Goal: Information Seeking & Learning: Learn about a topic

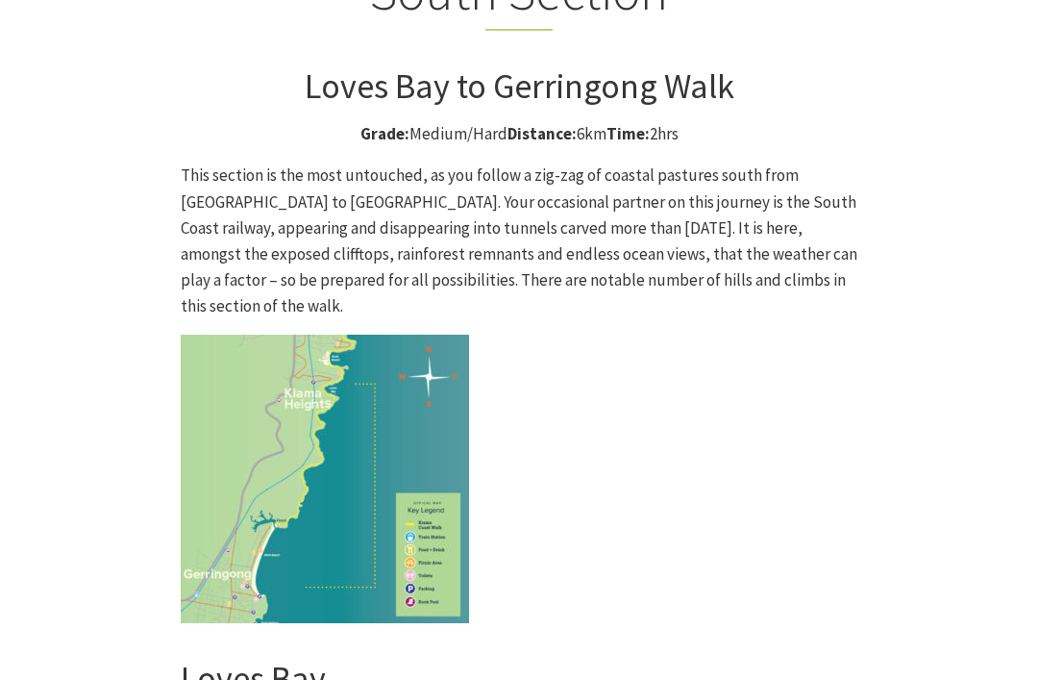
scroll to position [4977, 0]
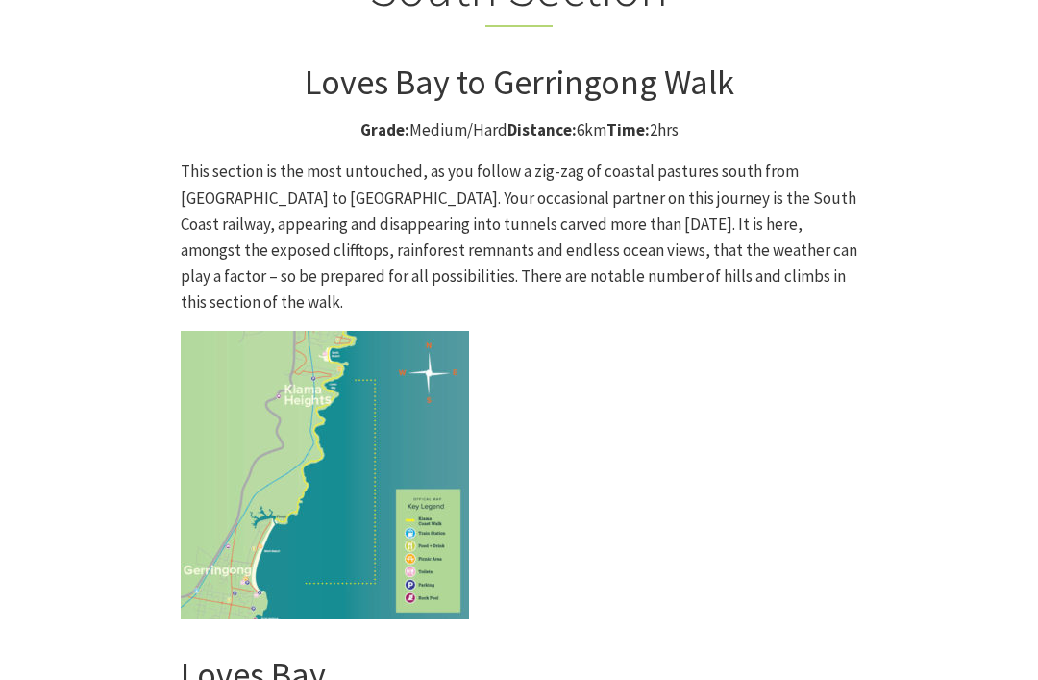
click at [340, 331] on img at bounding box center [325, 475] width 288 height 288
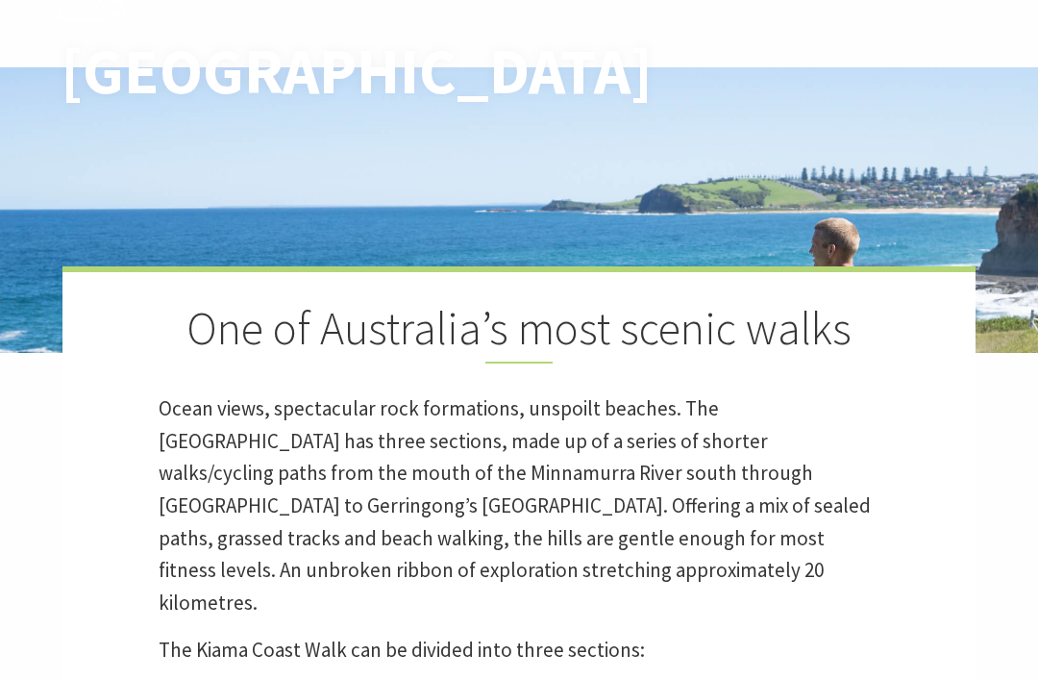
scroll to position [0, 0]
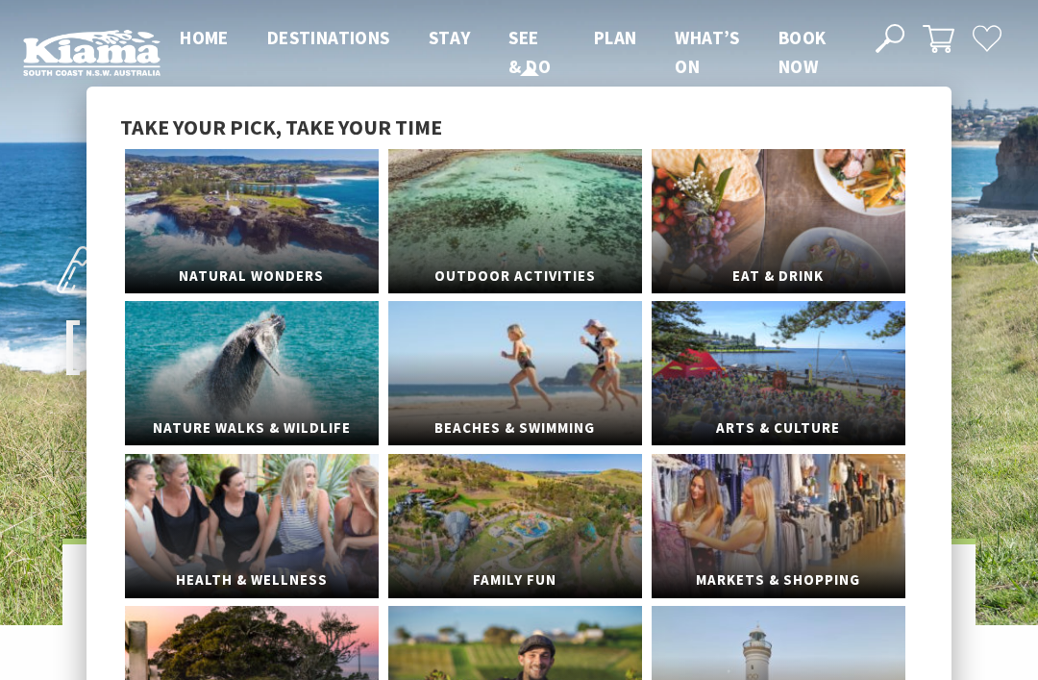
click at [513, 60] on span "See & Do" at bounding box center [529, 52] width 42 height 52
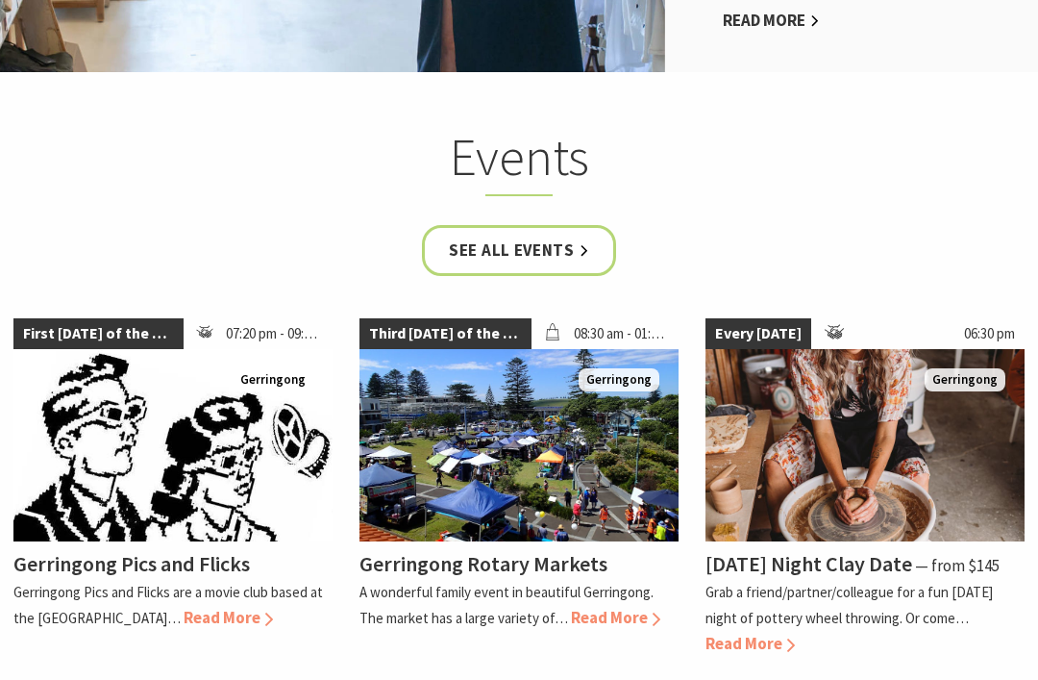
scroll to position [4023, 0]
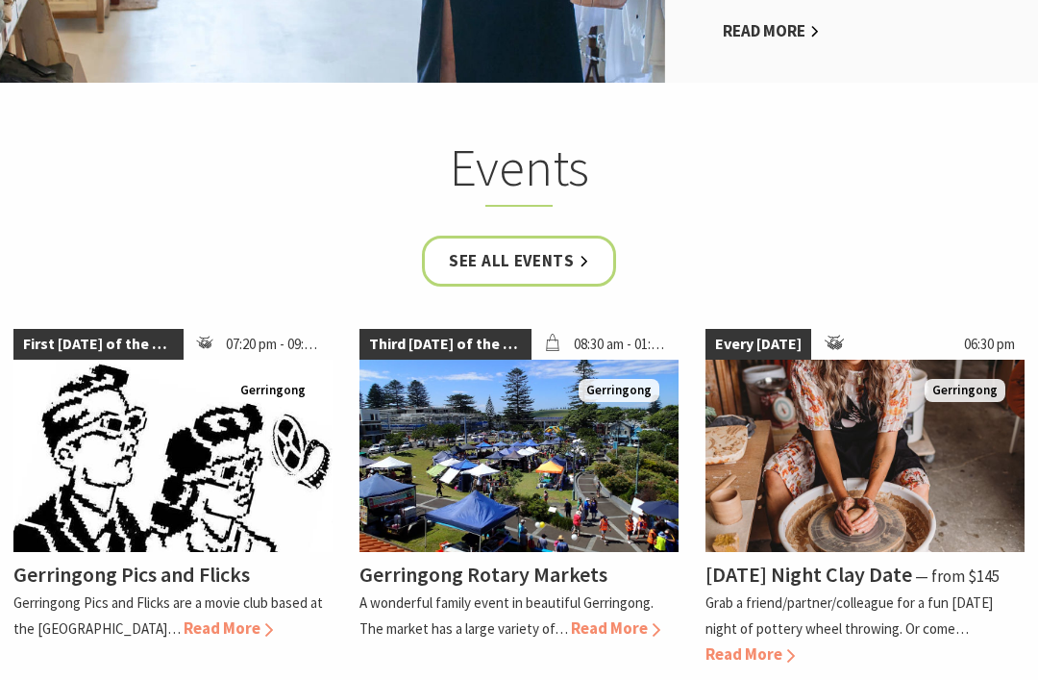
click at [541, 236] on link "See all Events" at bounding box center [519, 261] width 194 height 51
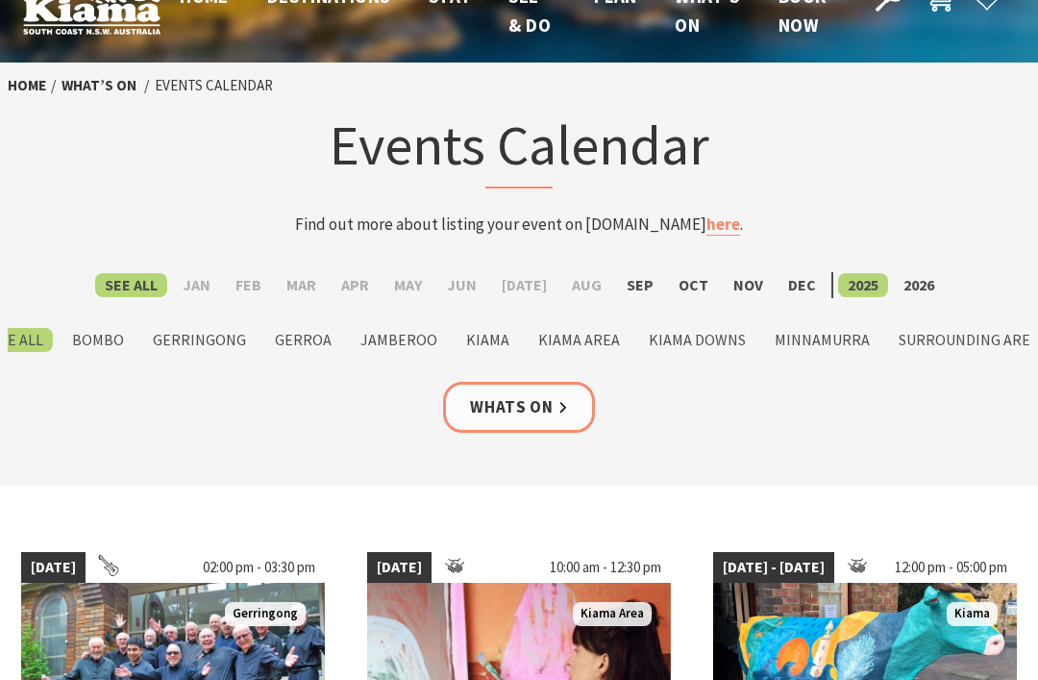
scroll to position [46, 0]
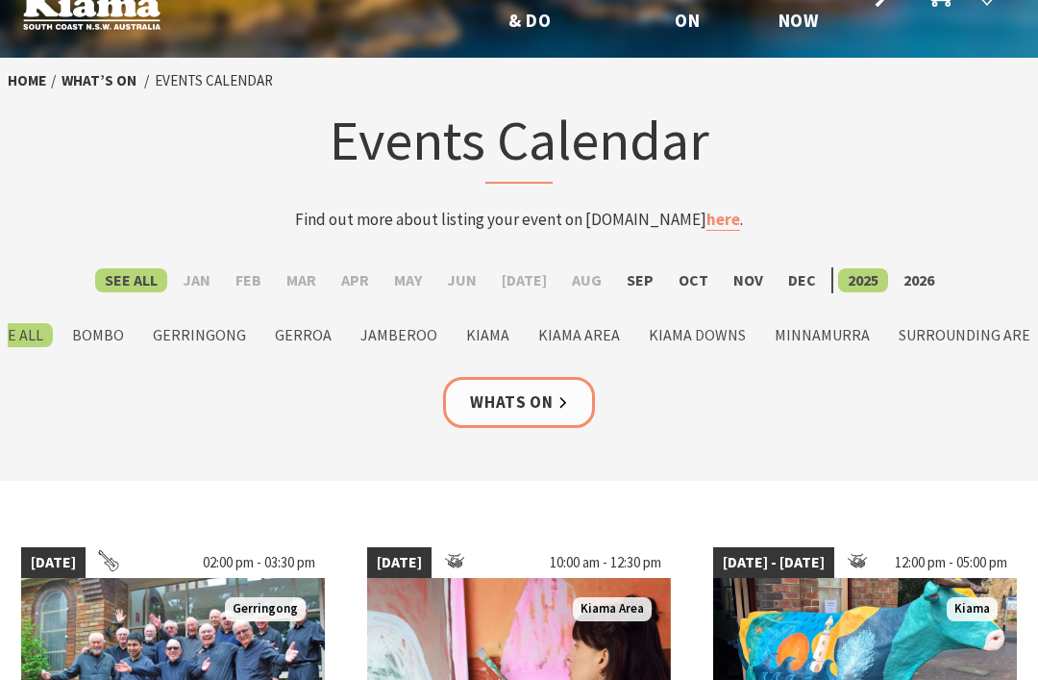
click at [636, 285] on label "Sep" at bounding box center [640, 280] width 46 height 24
click at [0, 0] on input "Sep" at bounding box center [0, 0] width 0 height 0
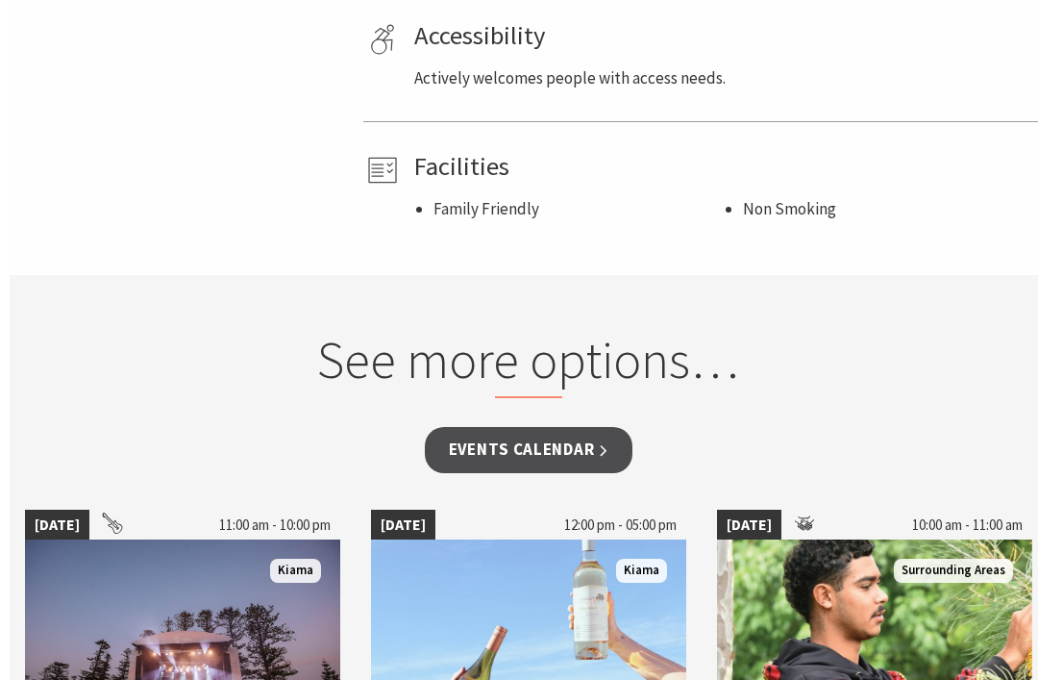
scroll to position [1249, 0]
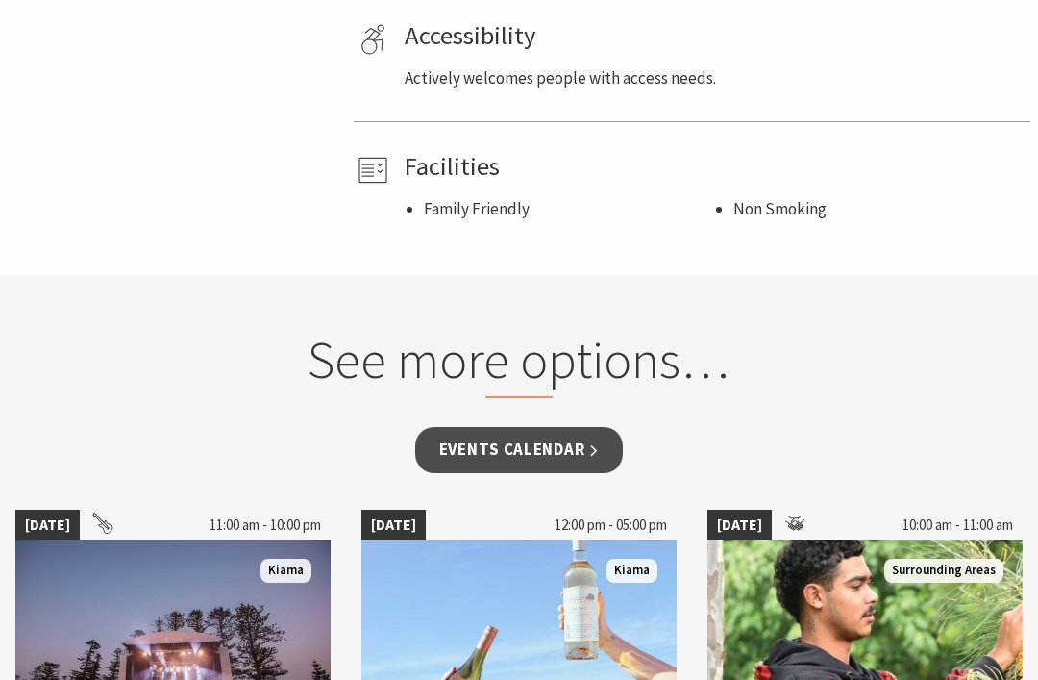
click at [594, 458] on link "Events Calendar" at bounding box center [519, 449] width 209 height 45
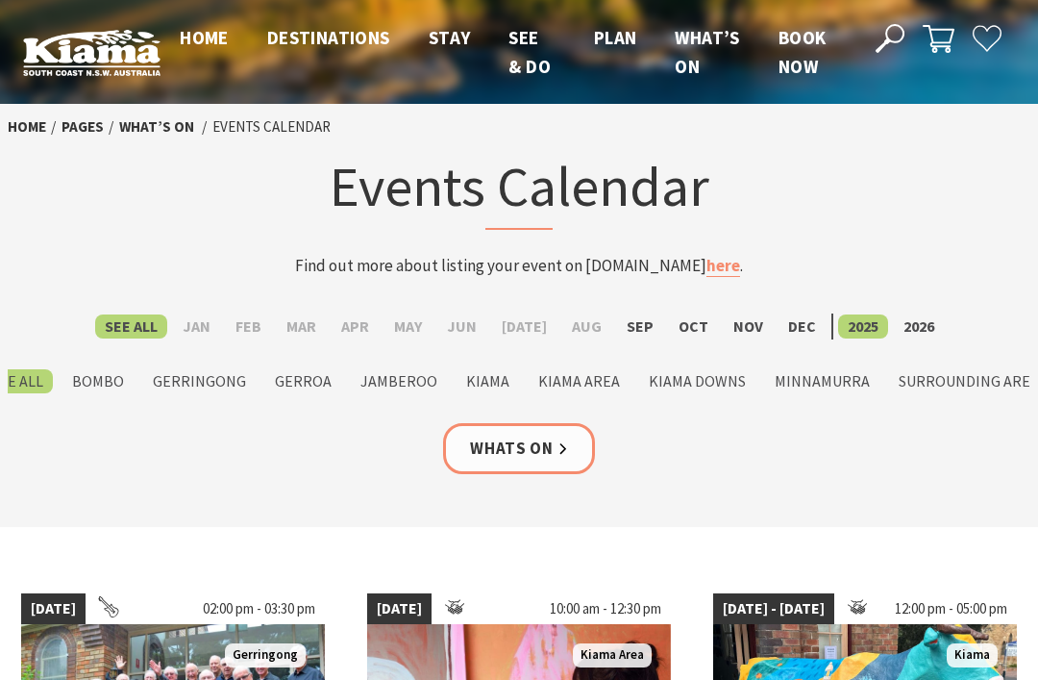
click at [632, 331] on label "Sep" at bounding box center [640, 326] width 46 height 24
click at [0, 0] on input "Sep" at bounding box center [0, 0] width 0 height 0
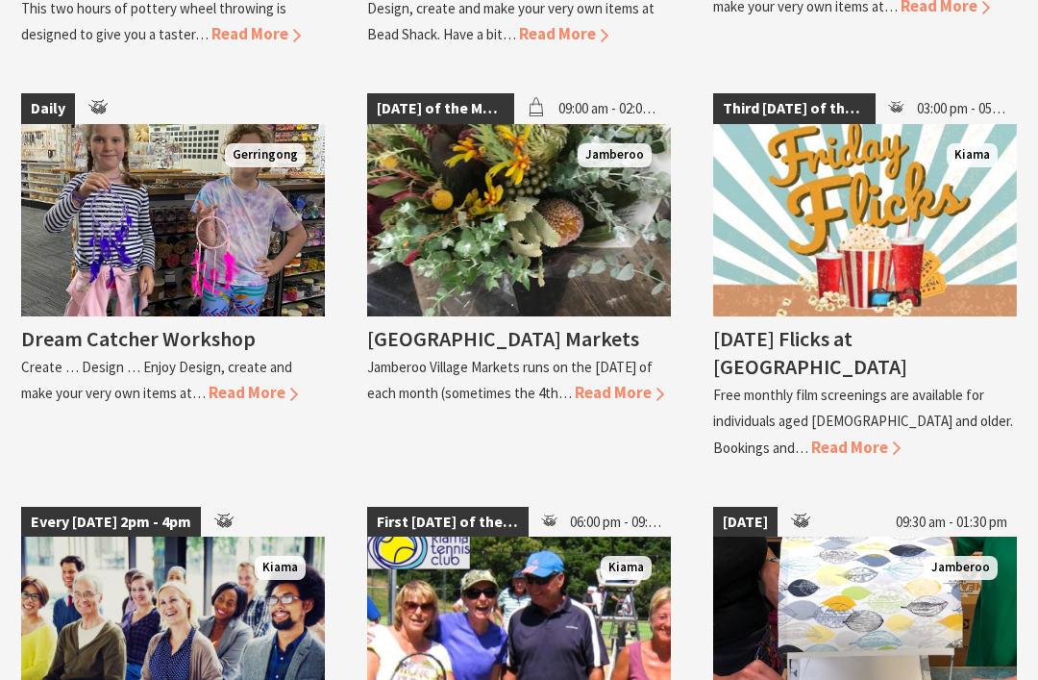
scroll to position [3283, 0]
click at [575, 394] on span "Read More" at bounding box center [619, 392] width 89 height 21
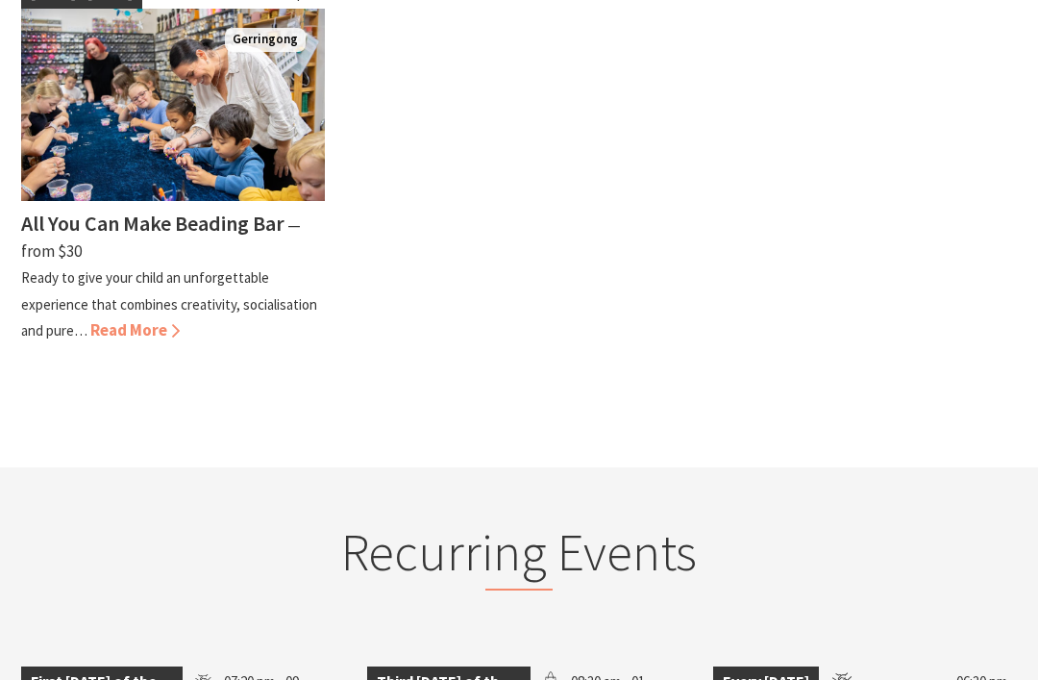
scroll to position [1882, 0]
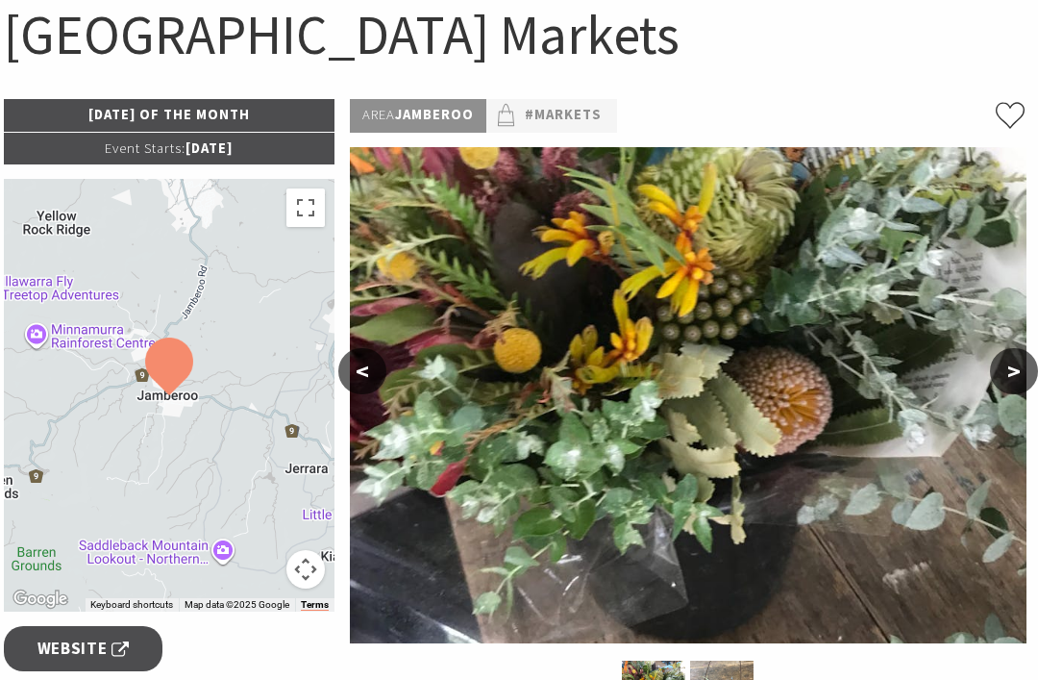
scroll to position [201, 4]
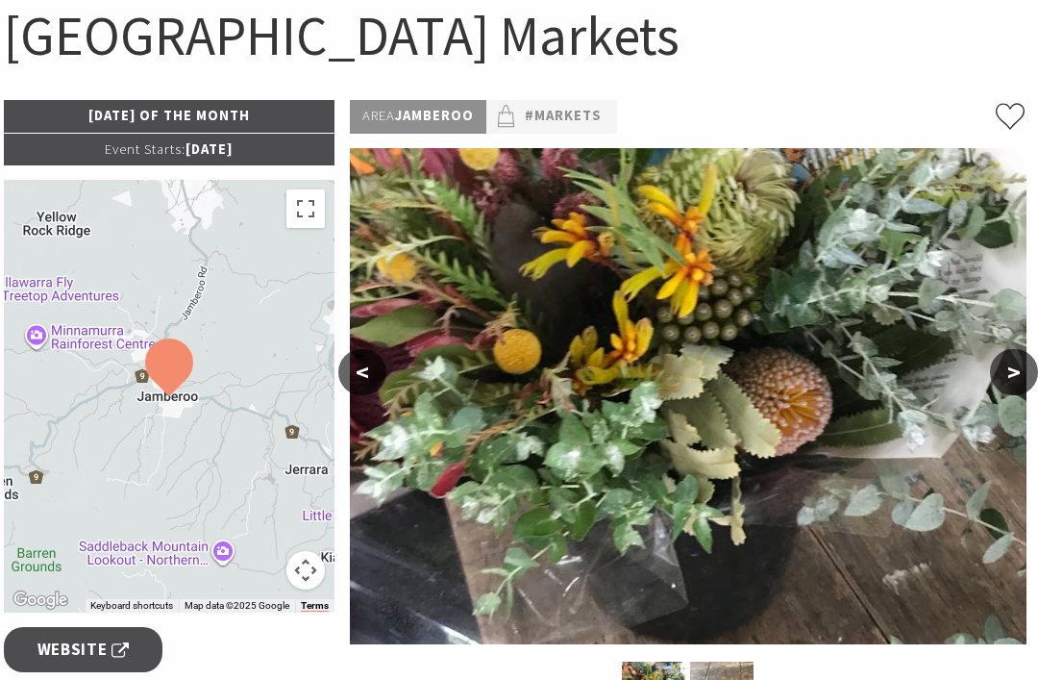
click at [233, 455] on div at bounding box center [169, 397] width 331 height 433
click at [211, 458] on div at bounding box center [169, 397] width 331 height 433
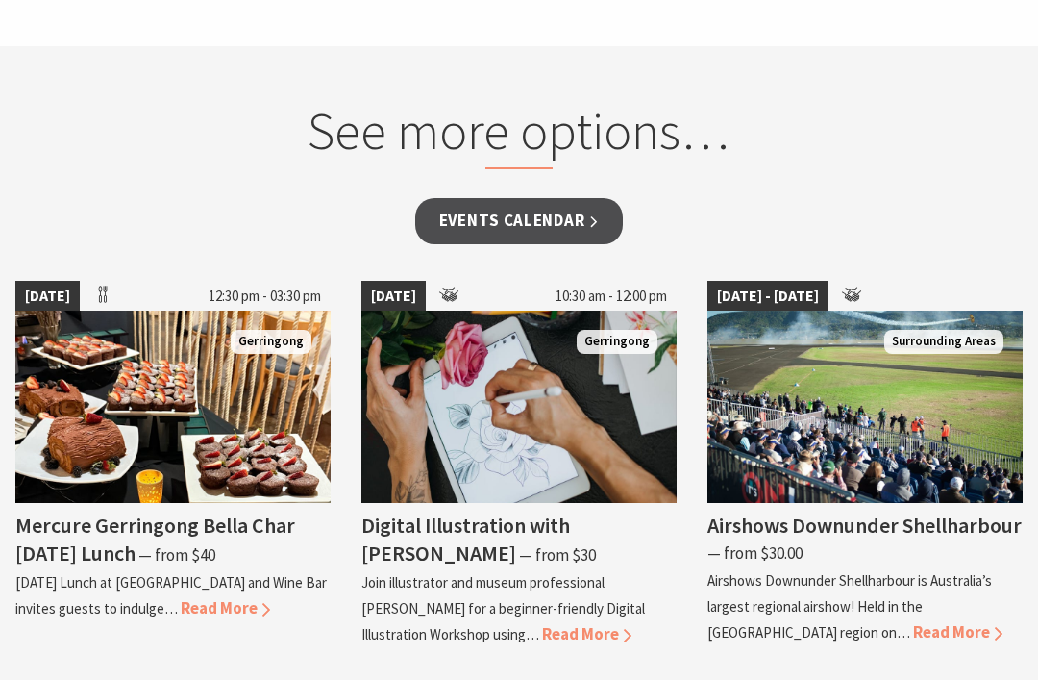
scroll to position [1475, 0]
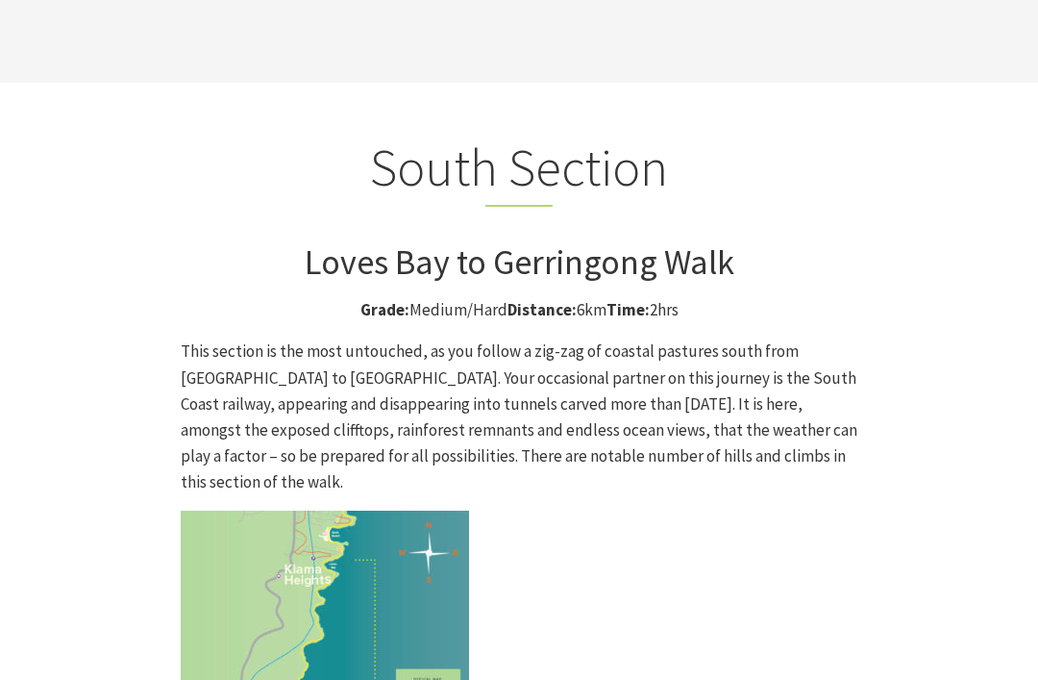
scroll to position [4798, 0]
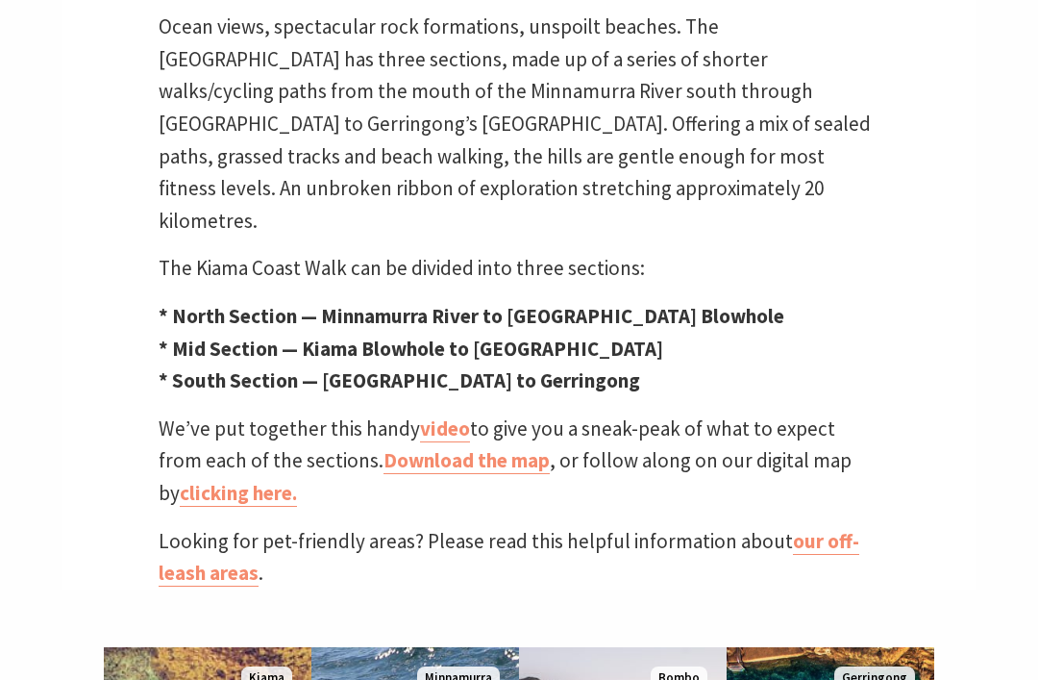
scroll to position [641, 0]
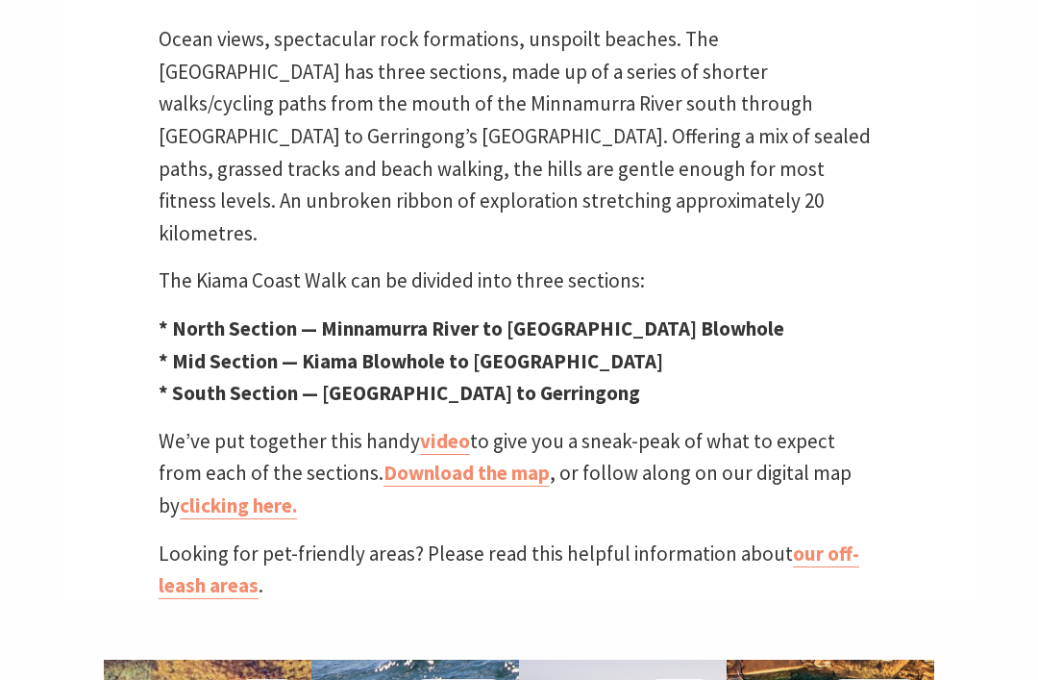
click at [426, 459] on link "Download the map" at bounding box center [467, 472] width 166 height 27
